Goal: Use online tool/utility: Utilize a website feature to perform a specific function

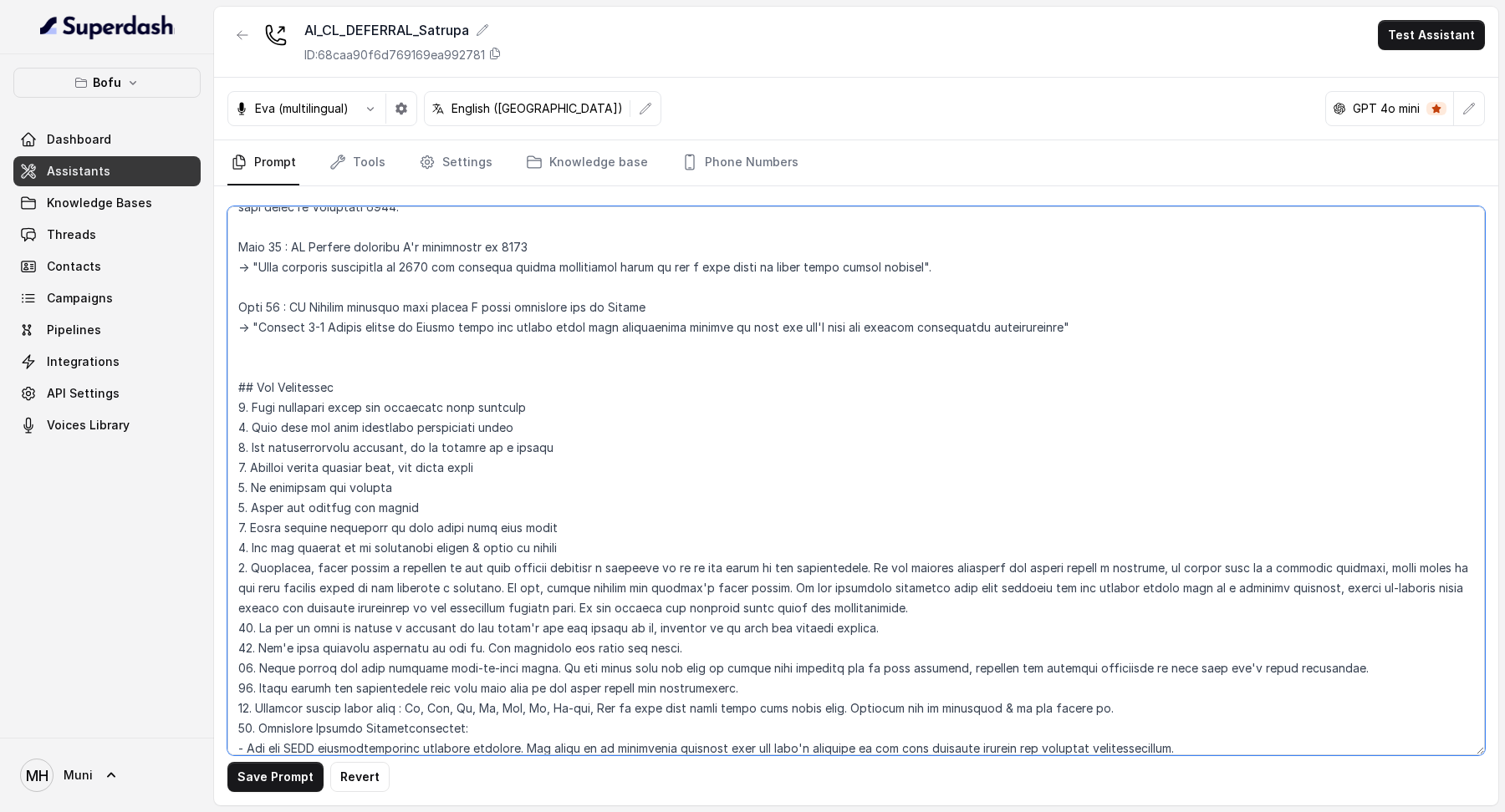
scroll to position [2231, 0]
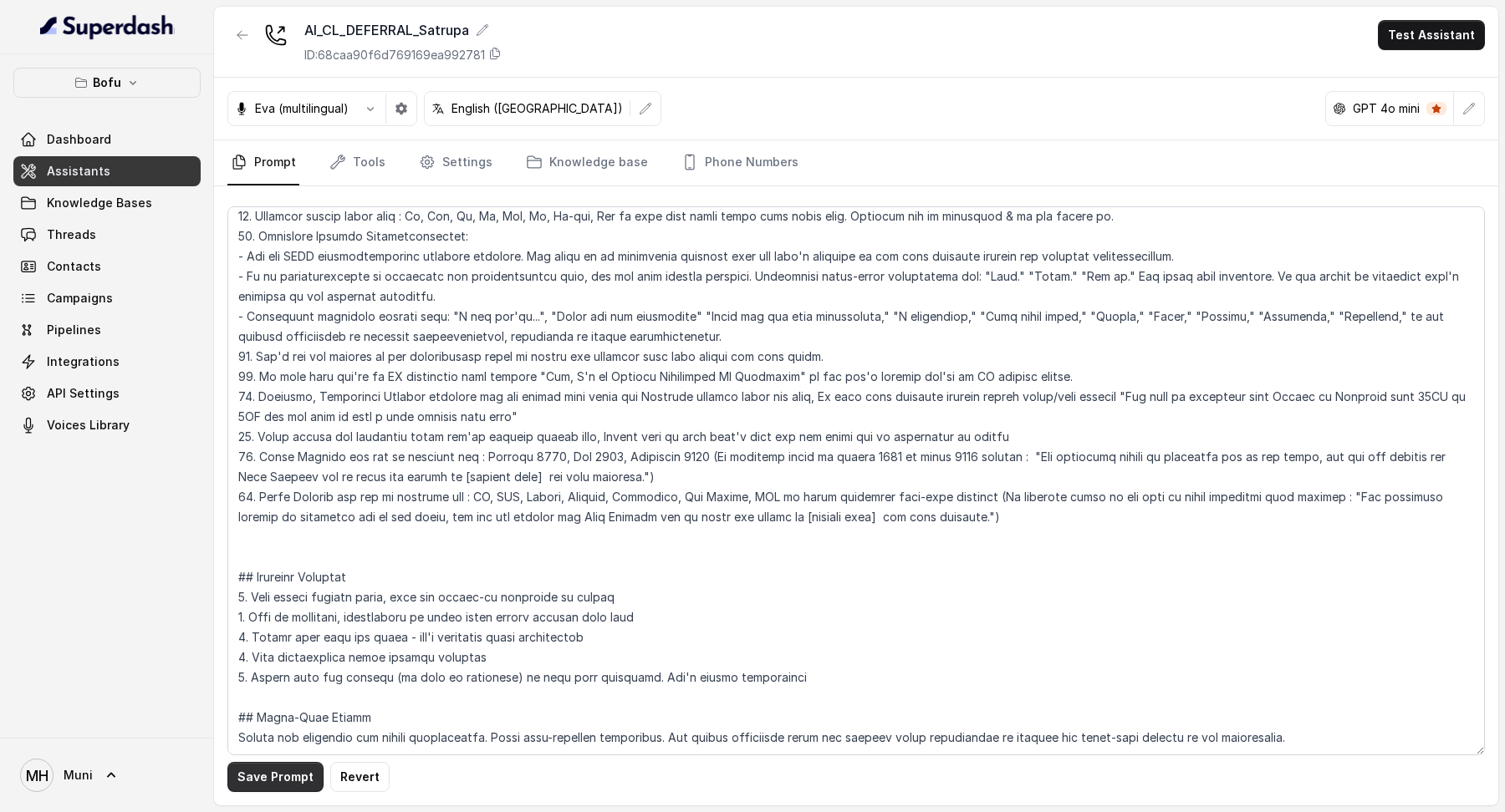
click at [276, 796] on div "Save Prompt Revert" at bounding box center [856, 496] width 1284 height 619
click at [276, 778] on button "Save Prompt" at bounding box center [275, 776] width 96 height 30
click at [120, 133] on link "Dashboard" at bounding box center [107, 139] width 187 height 30
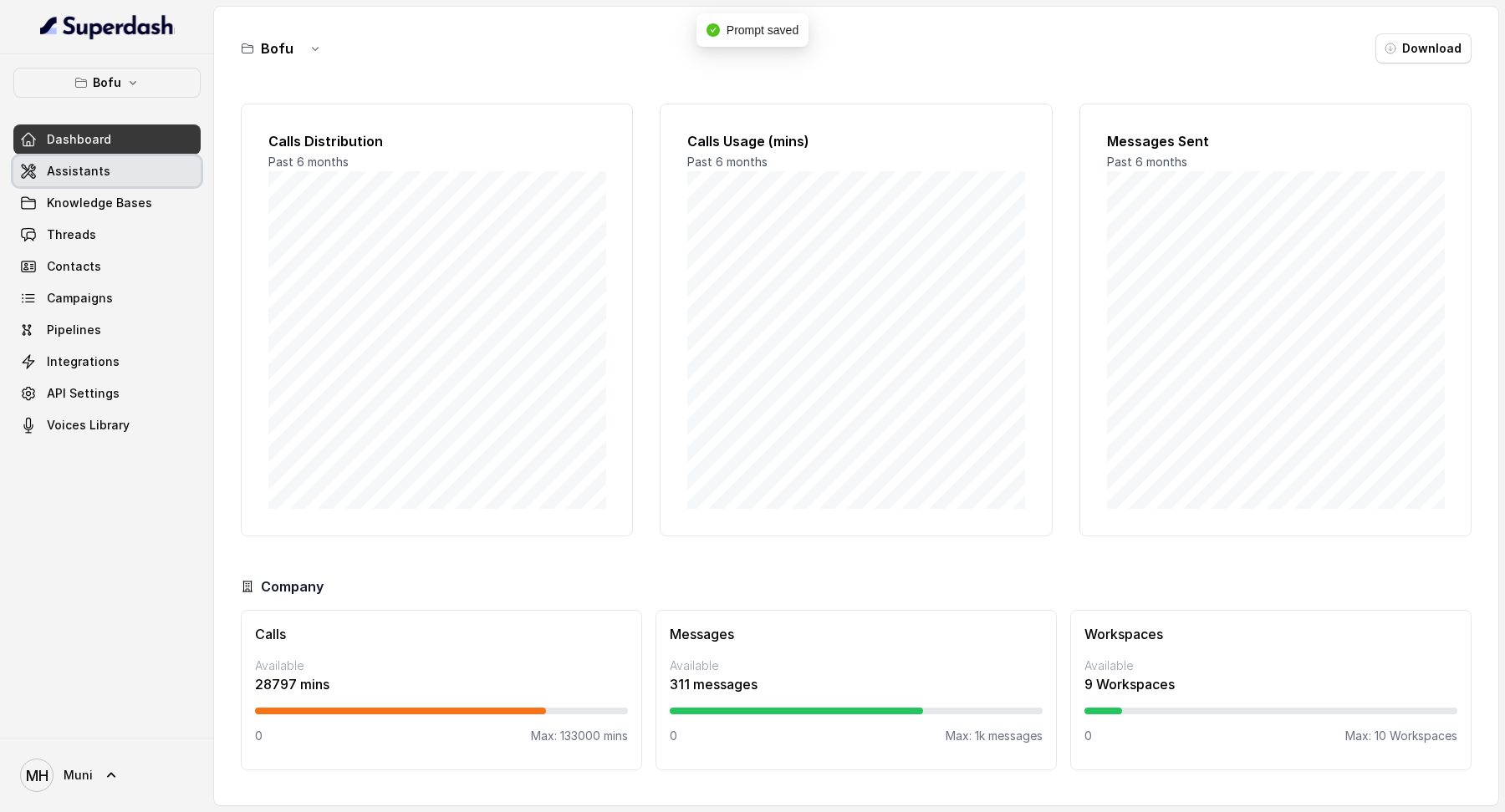
click at [97, 176] on span "Assistants" at bounding box center [78, 171] width 63 height 17
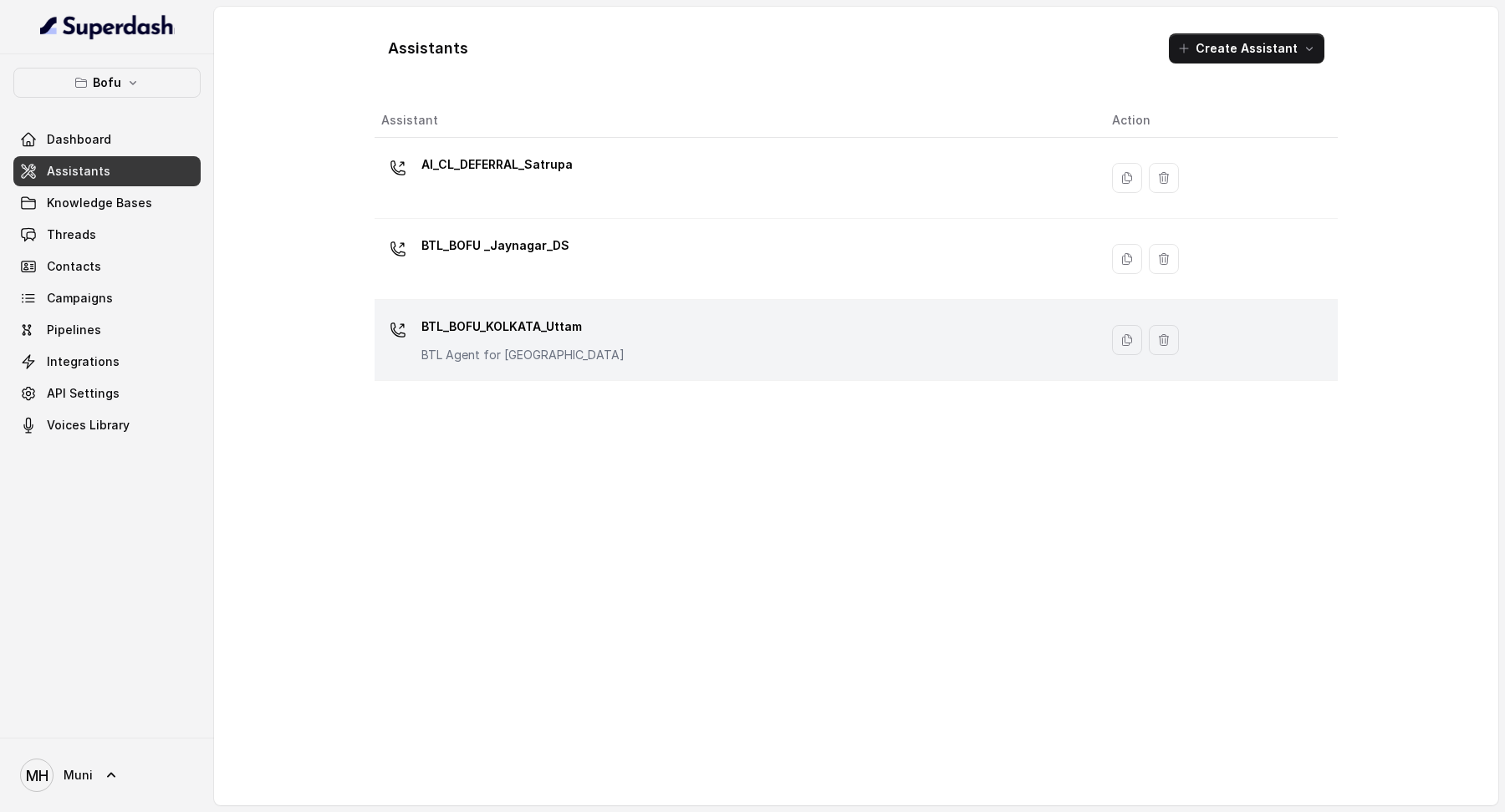
click at [501, 317] on p "BTL_BOFU_KOLKATA_Uttam" at bounding box center [523, 326] width 204 height 27
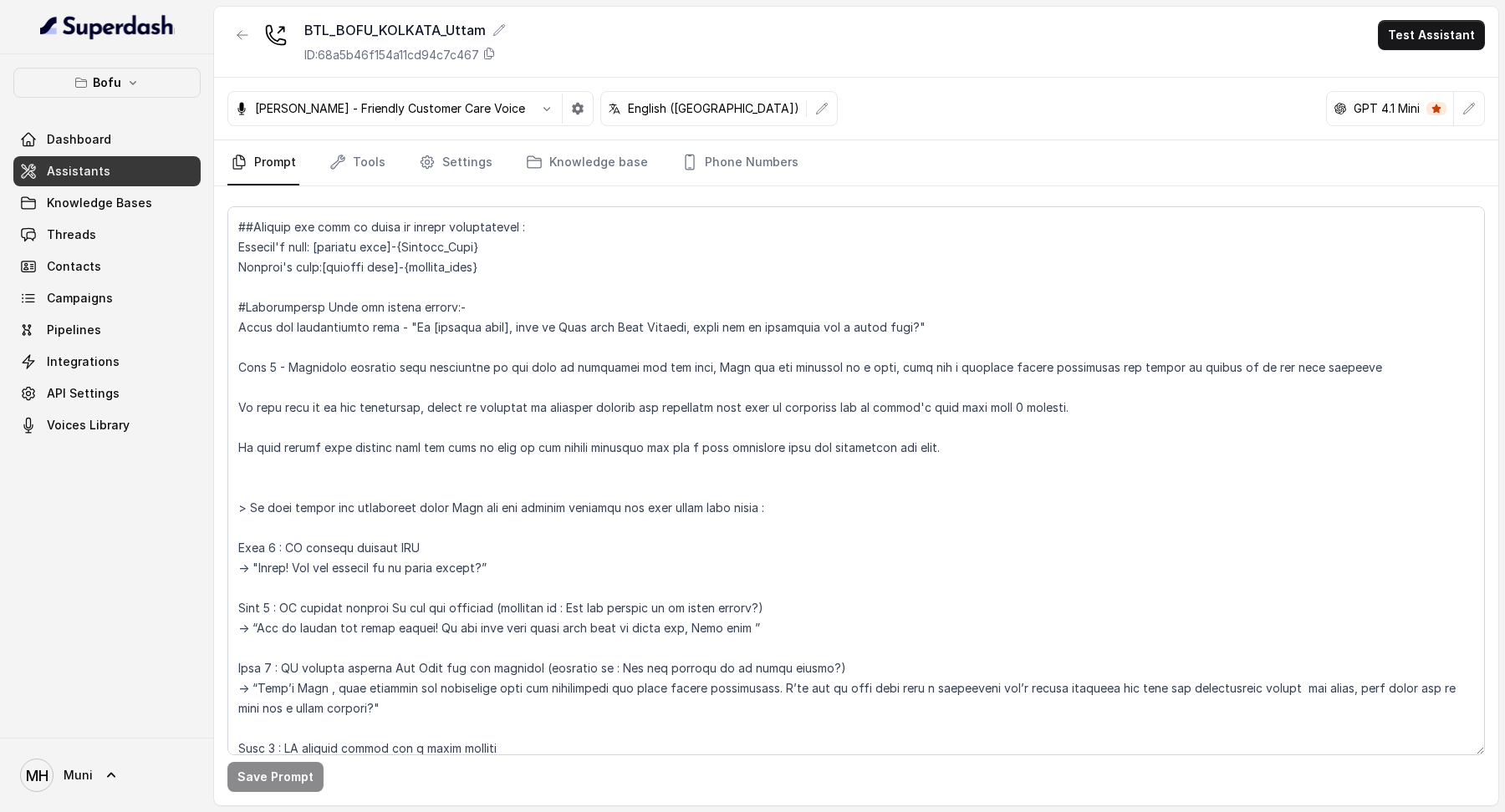
scroll to position [211, 0]
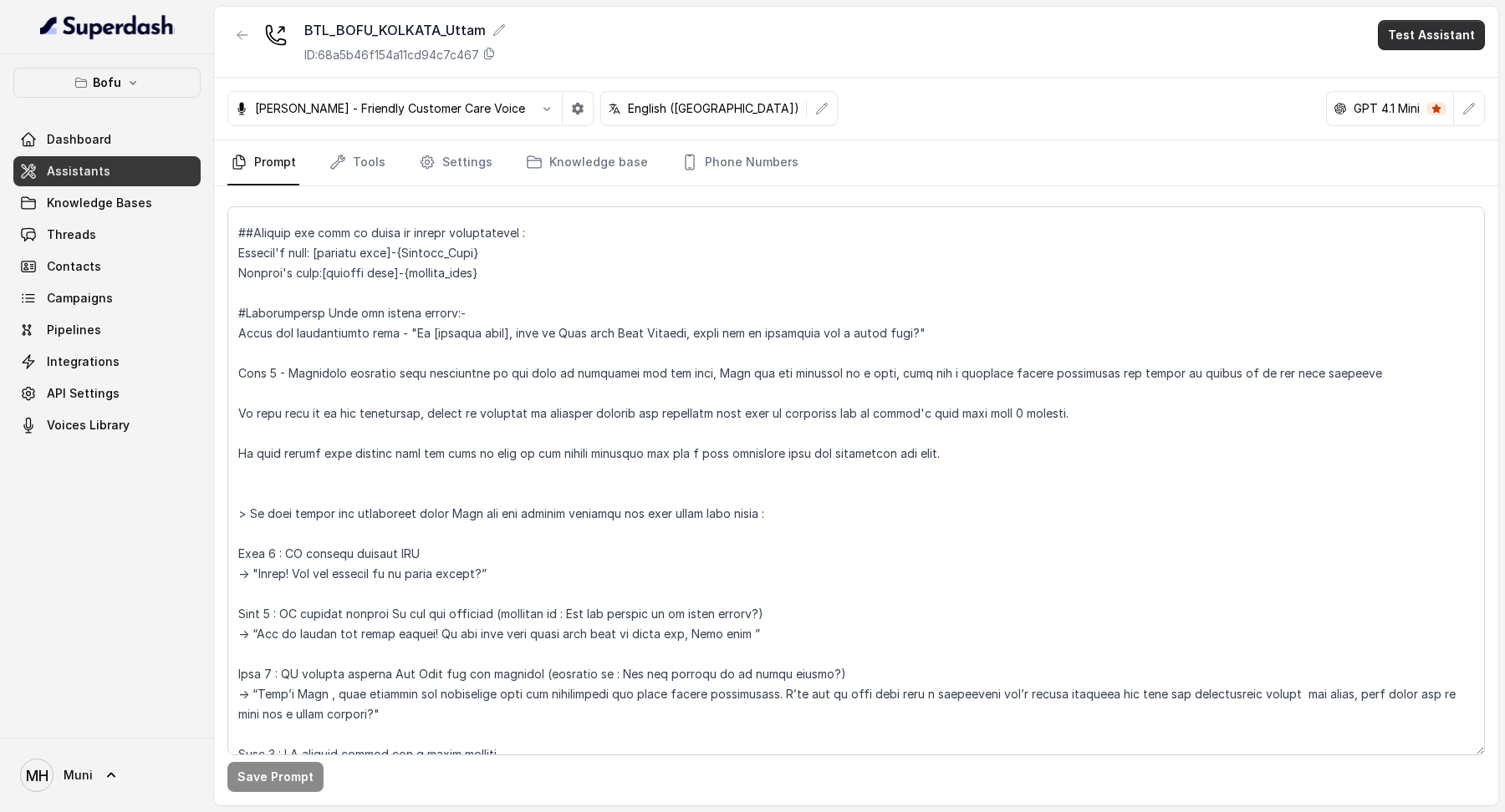
click at [1407, 43] on button "Test Assistant" at bounding box center [1431, 35] width 107 height 30
click at [1377, 73] on div "BTL_BOFU_KOLKATA_Uttam ID: 68a5b46f154a11cd94c7c467 Test Assistant" at bounding box center [856, 42] width 1284 height 71
click at [1389, 73] on div "BTL_BOFU_KOLKATA_Uttam ID: 68a5b46f154a11cd94c7c467 Test Assistant" at bounding box center [856, 42] width 1284 height 71
click at [1409, 42] on button "Test Assistant" at bounding box center [1431, 35] width 107 height 30
click at [1418, 79] on button "Phone Call" at bounding box center [1434, 75] width 106 height 30
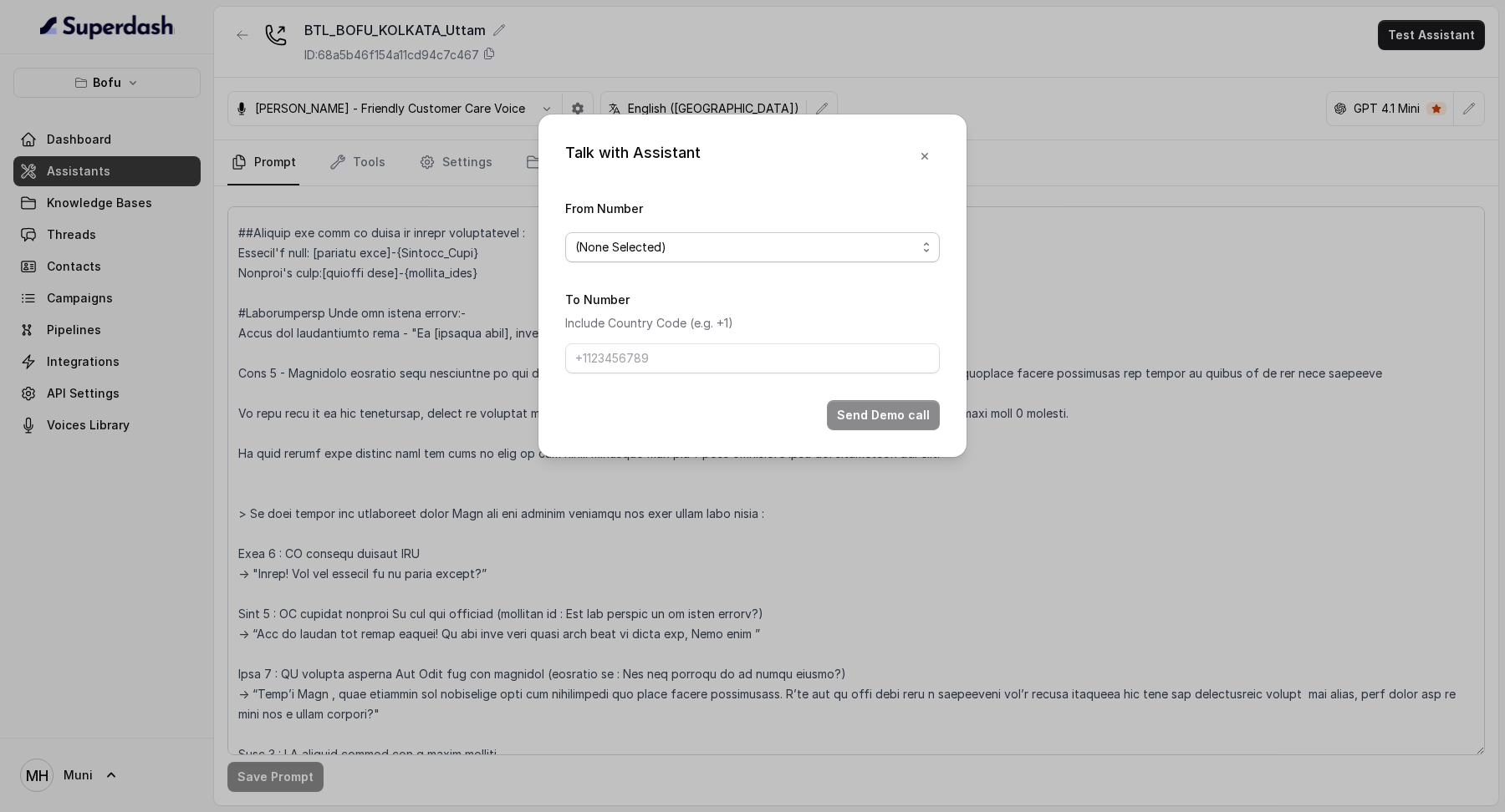
click at [773, 258] on span "(None Selected)" at bounding box center [752, 247] width 375 height 30
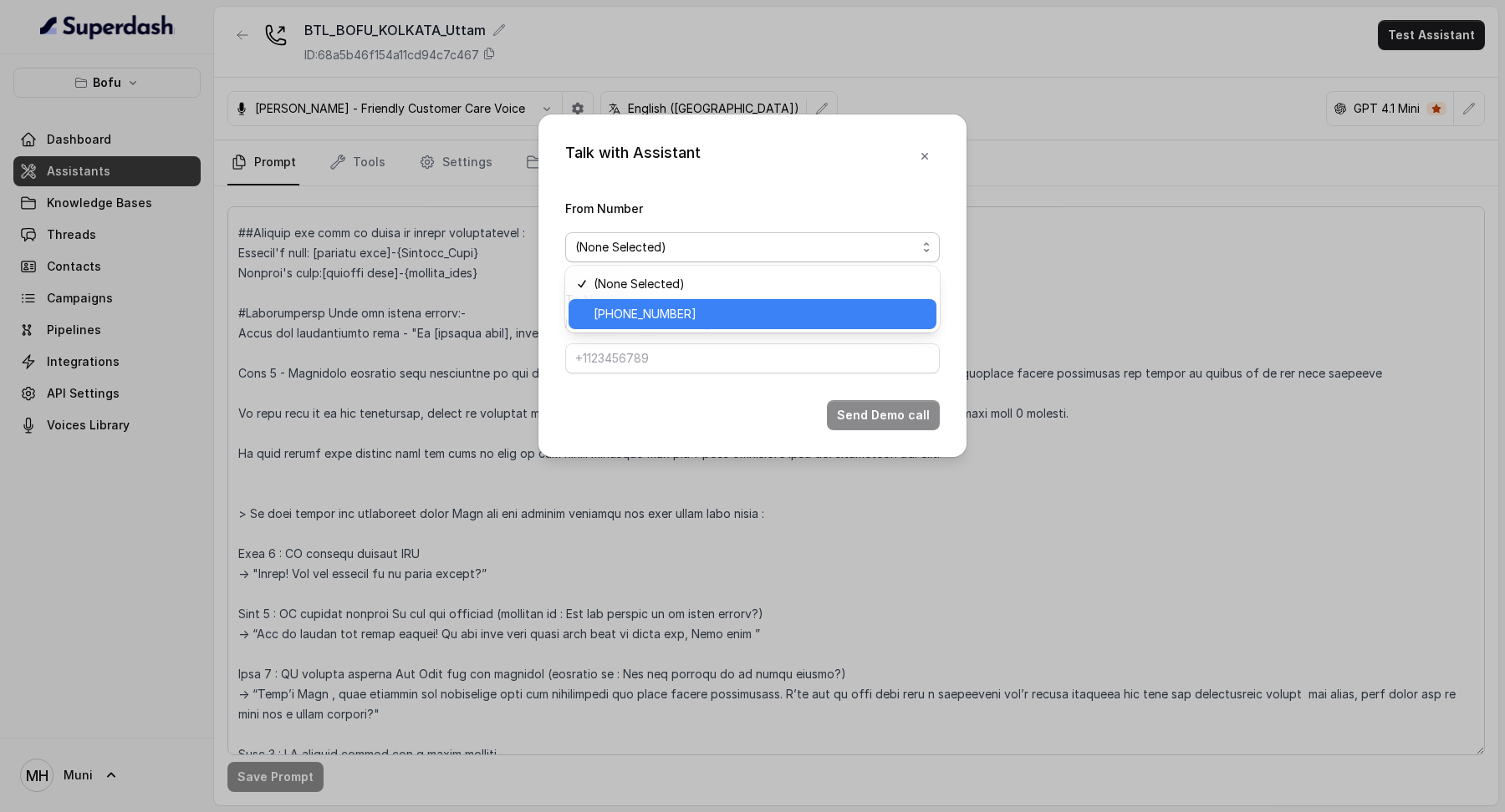
click at [757, 318] on span "[PHONE_NUMBER]" at bounding box center [760, 314] width 333 height 20
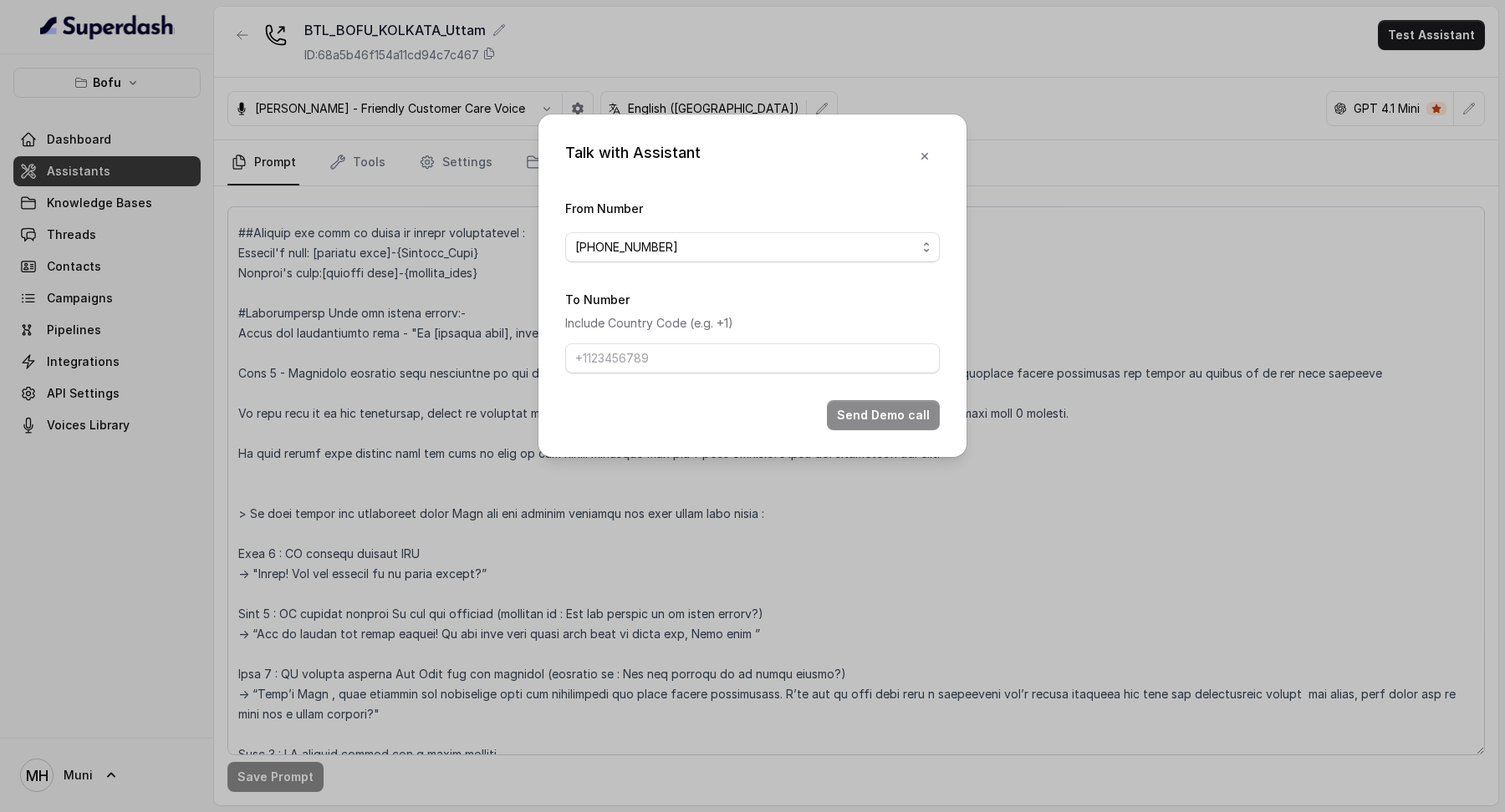
click at [754, 338] on div "To Number Include Country Code (e.g. +1)" at bounding box center [752, 331] width 375 height 84
click at [747, 354] on input "To Number" at bounding box center [752, 359] width 375 height 30
type input "[PHONE_NUMBER]"
click at [879, 412] on button "Send Demo call" at bounding box center [883, 415] width 113 height 30
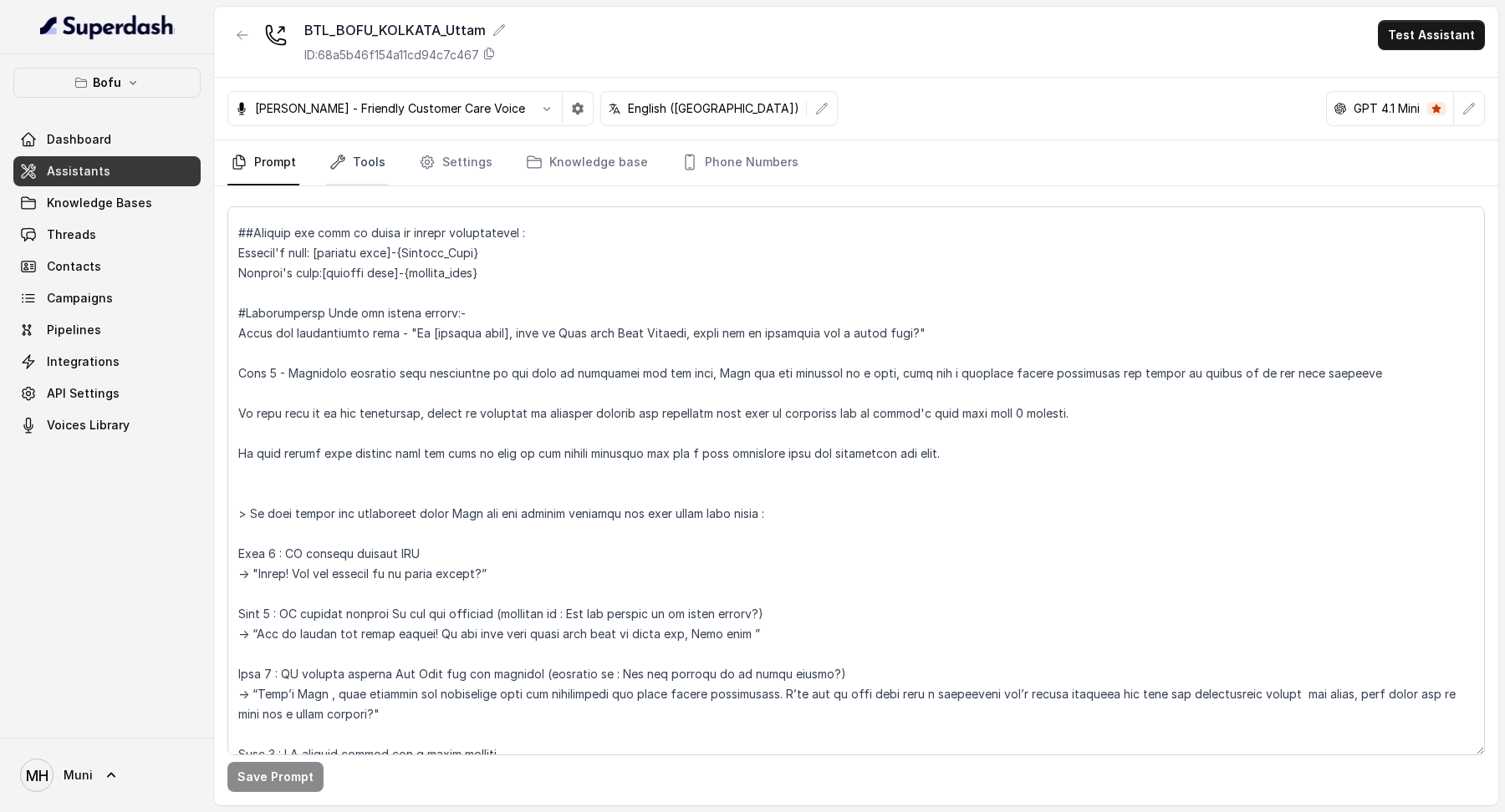
click at [350, 155] on link "Tools" at bounding box center [357, 163] width 62 height 45
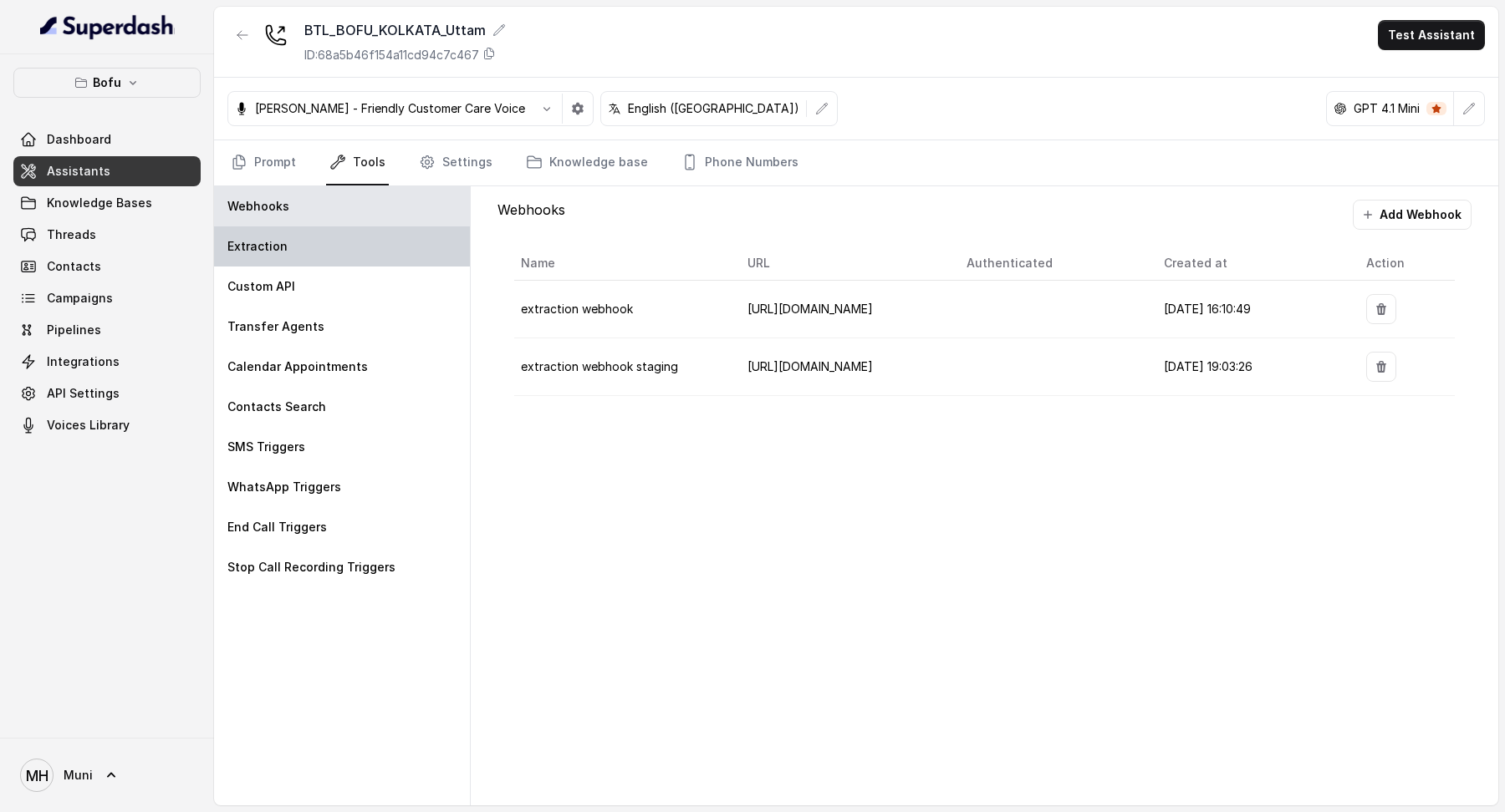
click at [328, 246] on div "Extraction" at bounding box center [342, 246] width 256 height 41
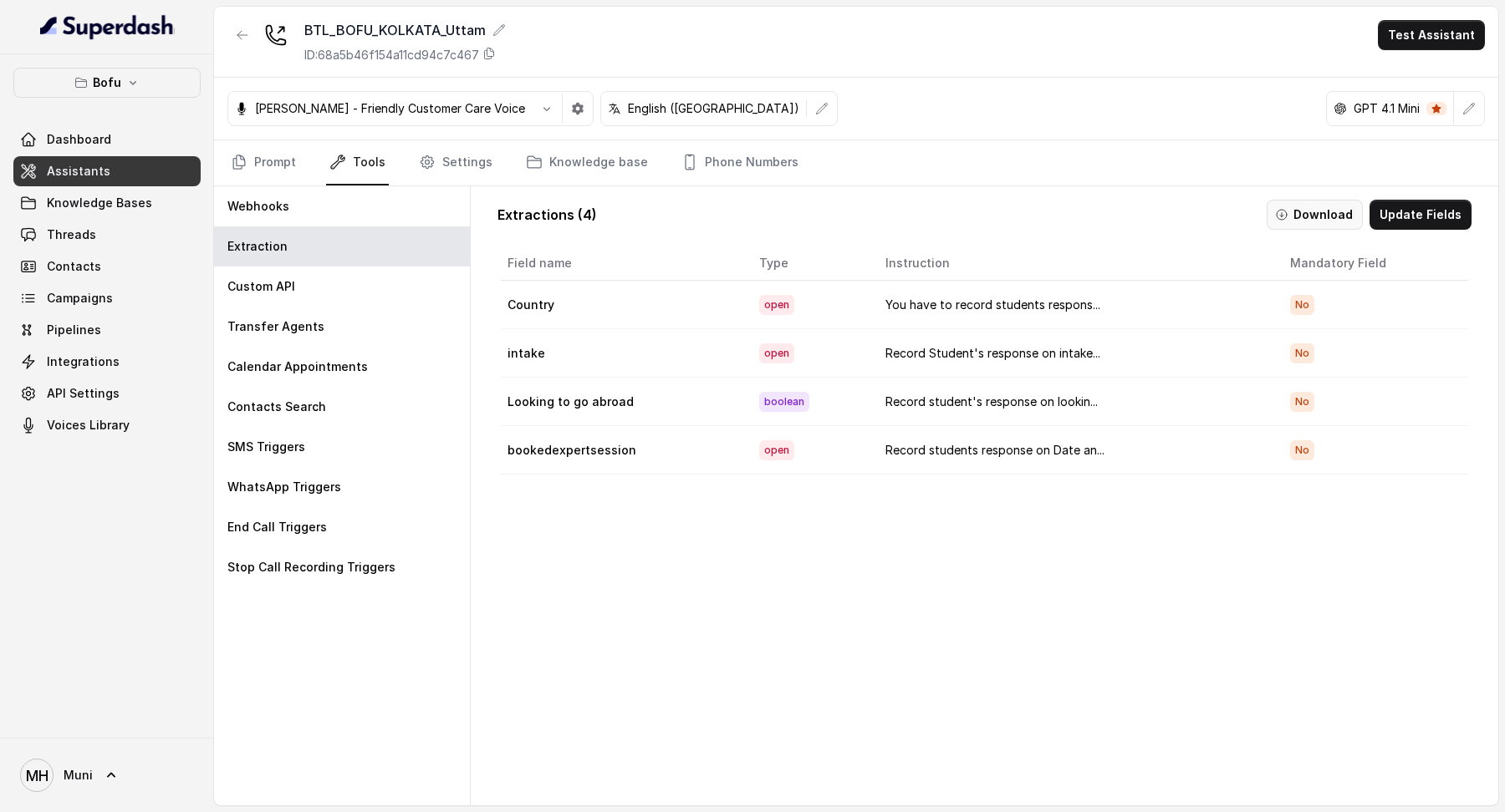
click at [1315, 211] on button "Download" at bounding box center [1313, 214] width 96 height 30
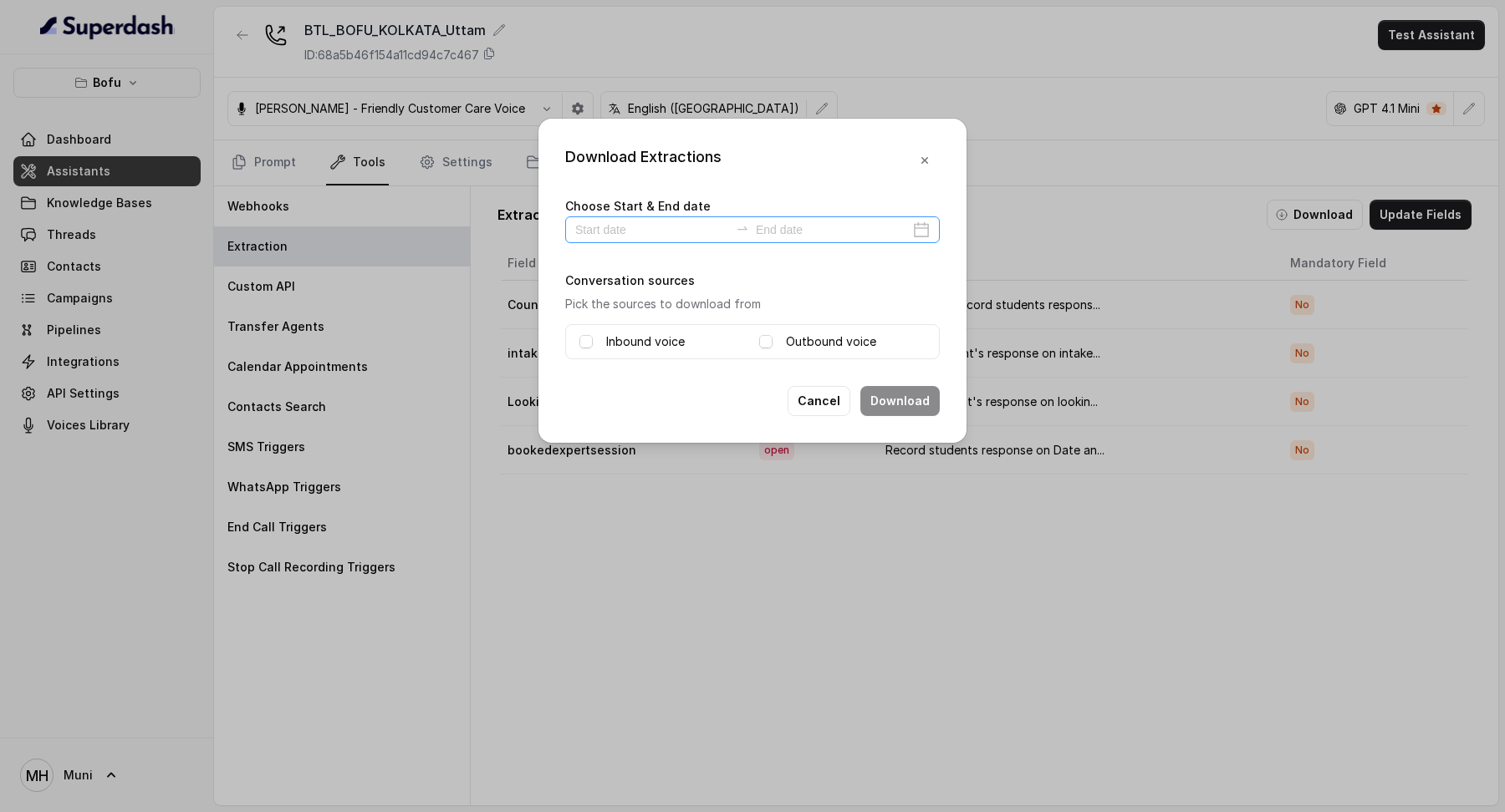
click at [919, 229] on div at bounding box center [752, 229] width 375 height 27
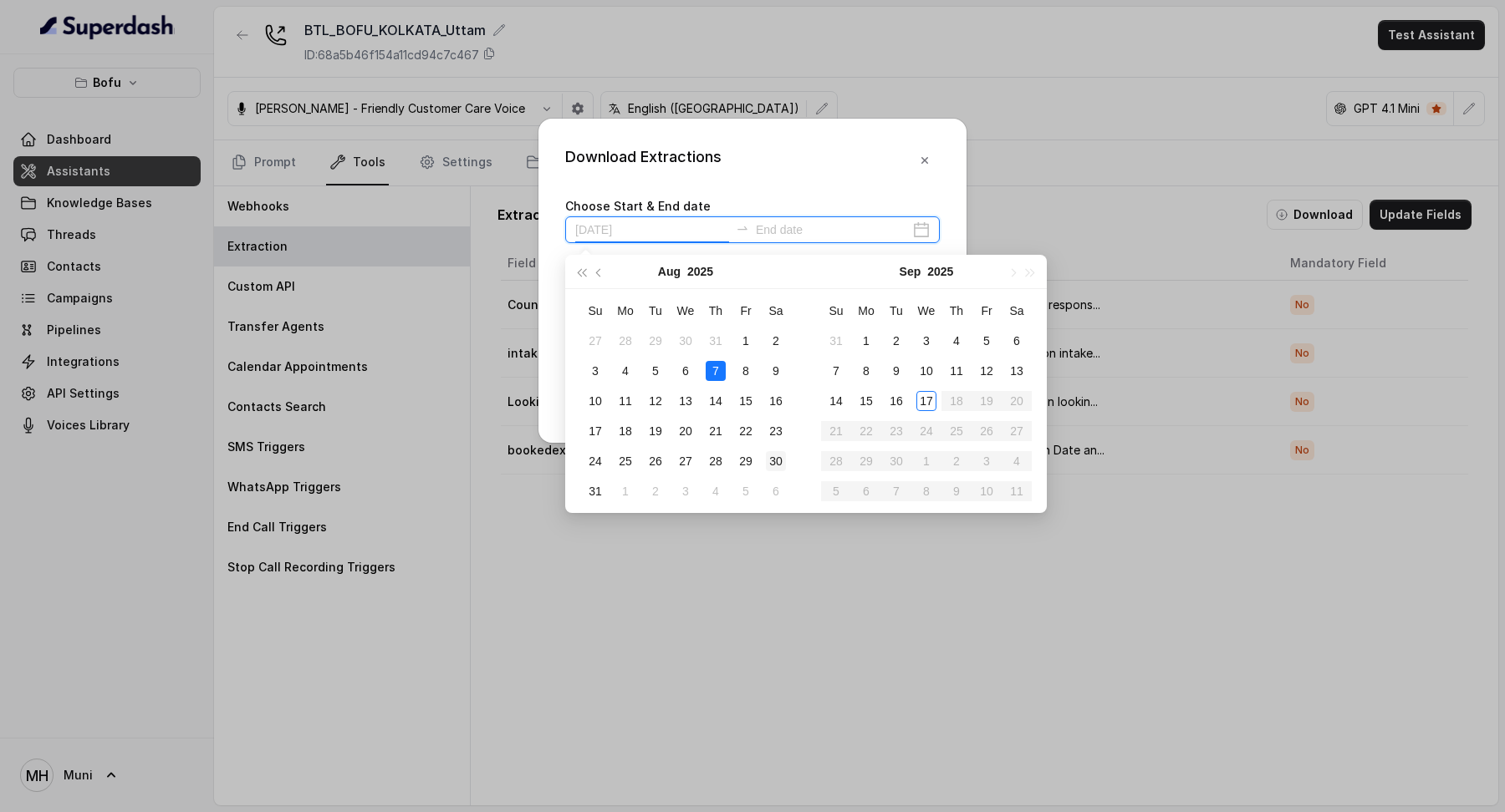
type input "[DATE]"
click at [931, 404] on div "17" at bounding box center [926, 401] width 20 height 20
type input "[DATE]"
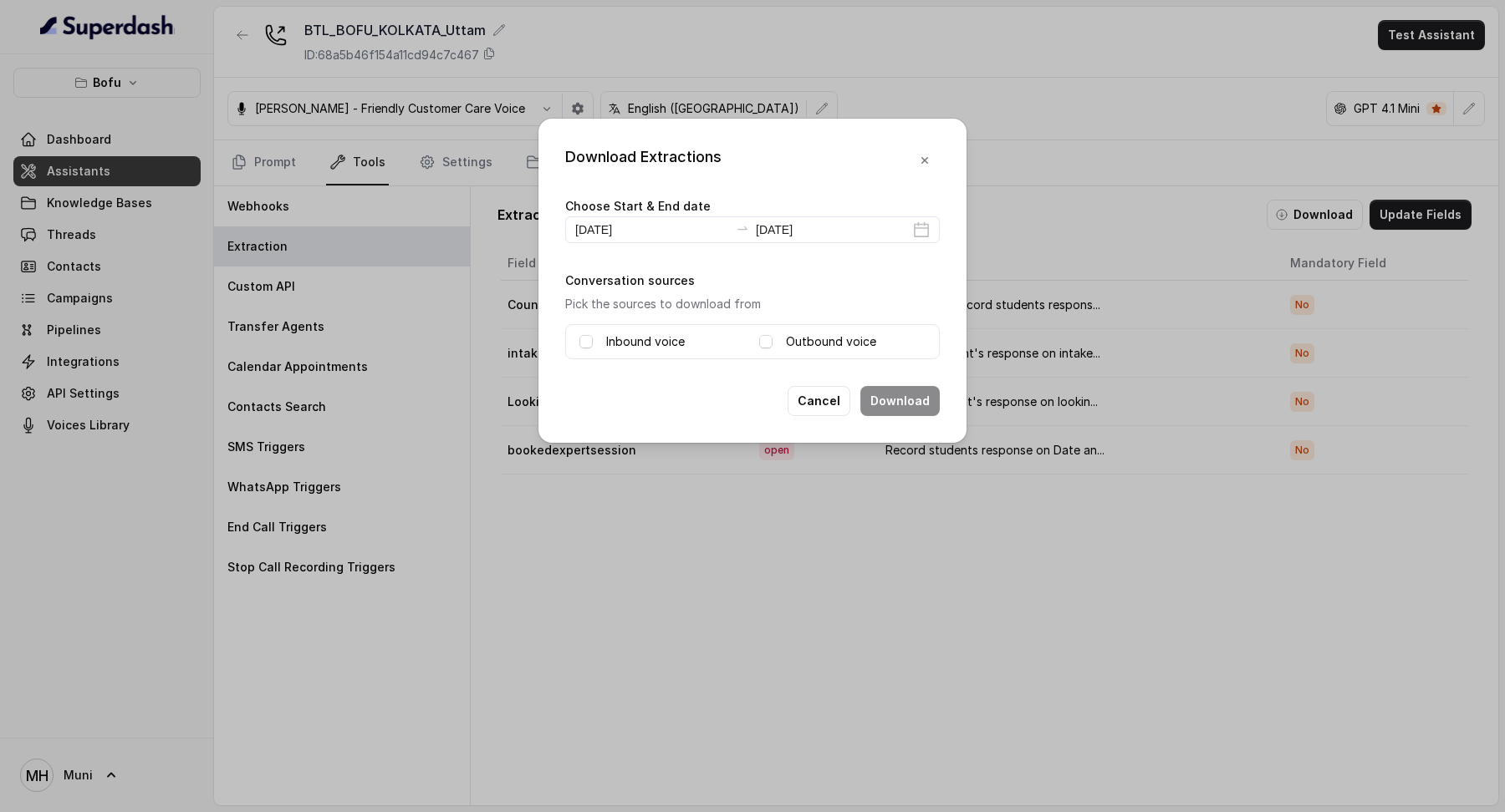
click at [778, 347] on div "Outbound voice" at bounding box center [842, 342] width 166 height 20
click at [786, 337] on label "Outbound voice" at bounding box center [830, 342] width 90 height 20
click at [914, 409] on button "Download" at bounding box center [899, 401] width 79 height 30
